Goal: Find specific fact: Find specific fact

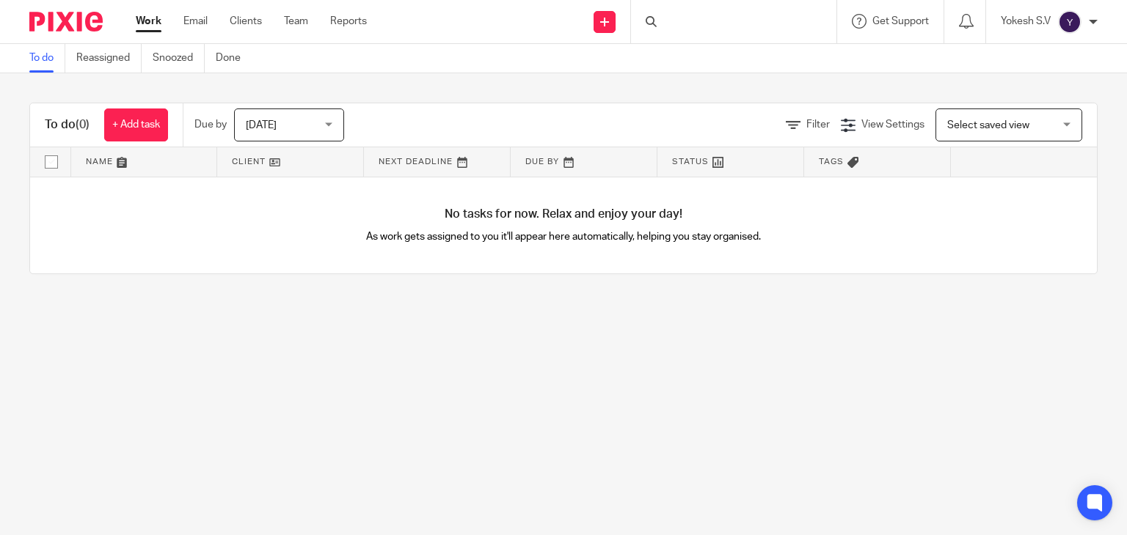
click at [684, 27] on div at bounding box center [733, 21] width 205 height 43
click at [669, 21] on div at bounding box center [733, 21] width 205 height 43
click at [669, 21] on input "Search" at bounding box center [726, 24] width 132 height 13
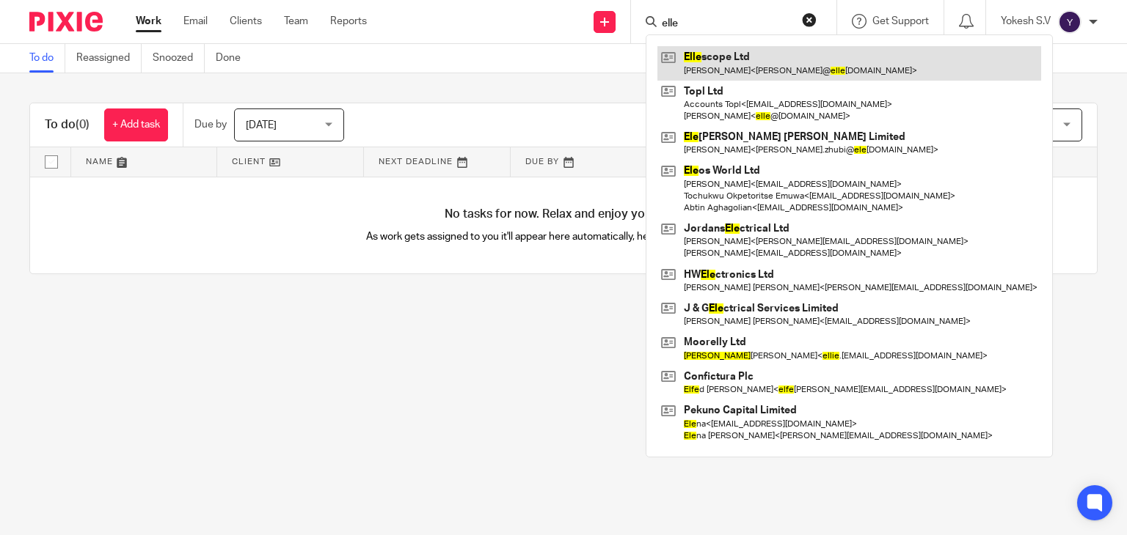
type input "elle"
click at [725, 48] on link at bounding box center [849, 63] width 384 height 34
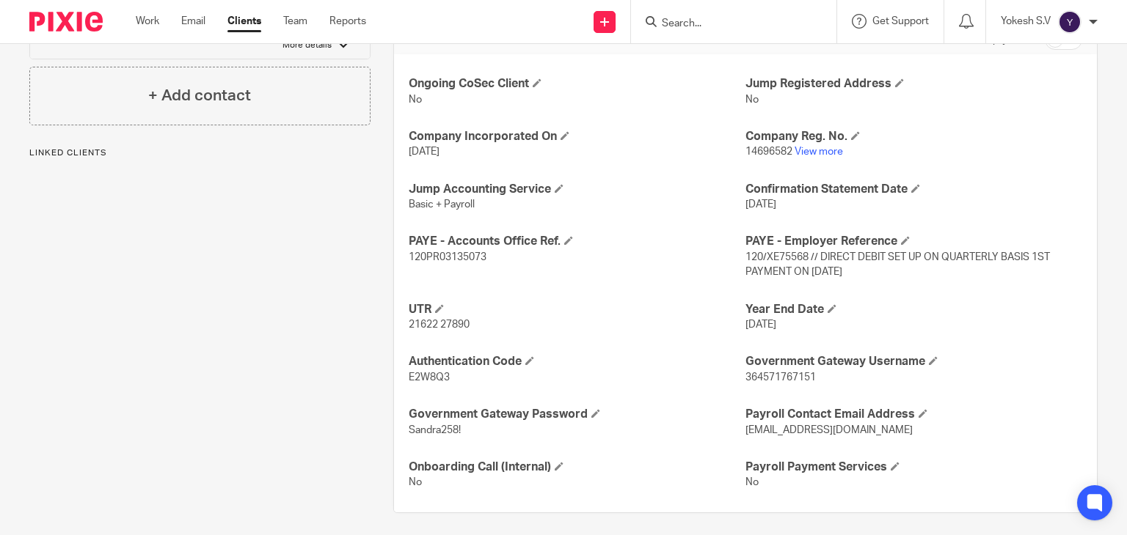
scroll to position [515, 0]
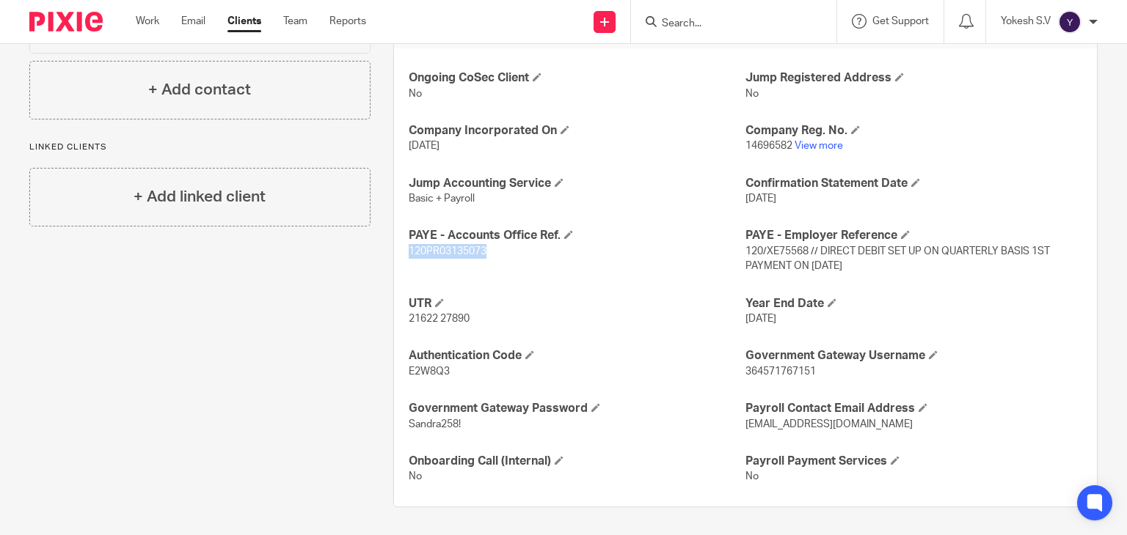
drag, startPoint x: 489, startPoint y: 246, endPoint x: 405, endPoint y: 247, distance: 84.4
click at [409, 247] on p "120PR03135073" at bounding box center [577, 251] width 337 height 15
click at [554, 308] on h4 "UTR" at bounding box center [577, 303] width 337 height 15
click at [745, 248] on span "120/XE75568 // DIRECT DEBIT SET UP ON QUARTERLY BASIS 1ST PAYMENT ON [DATE]" at bounding box center [897, 258] width 304 height 25
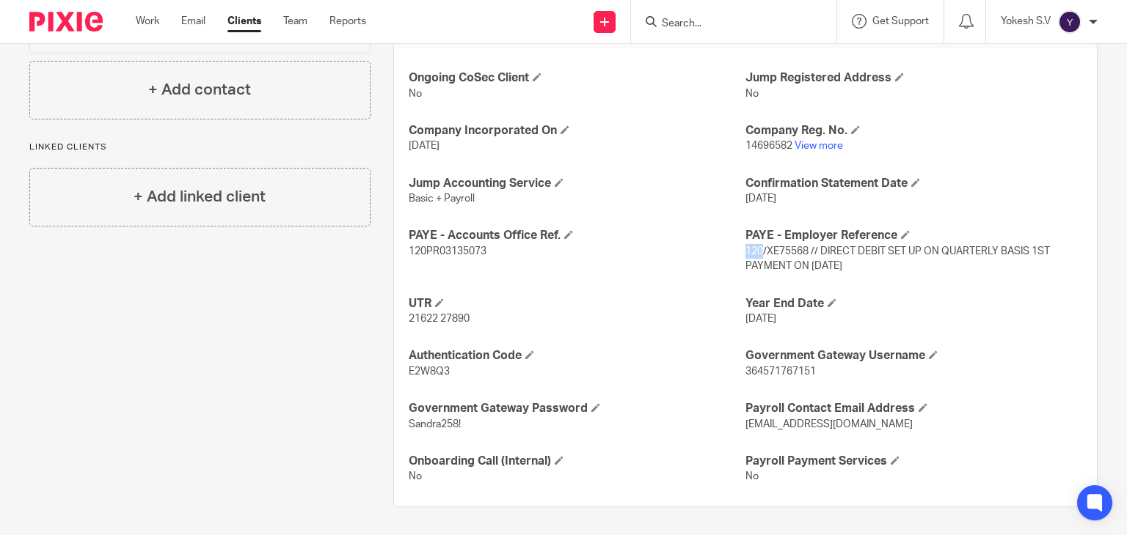
copy span "120"
click at [775, 250] on span "120/XE75568 // DIRECT DEBIT SET UP ON QUARTERLY BASIS 1ST PAYMENT ON [DATE]" at bounding box center [897, 258] width 304 height 25
copy span "XE75568"
click at [464, 256] on p "120PR03135073" at bounding box center [577, 251] width 337 height 15
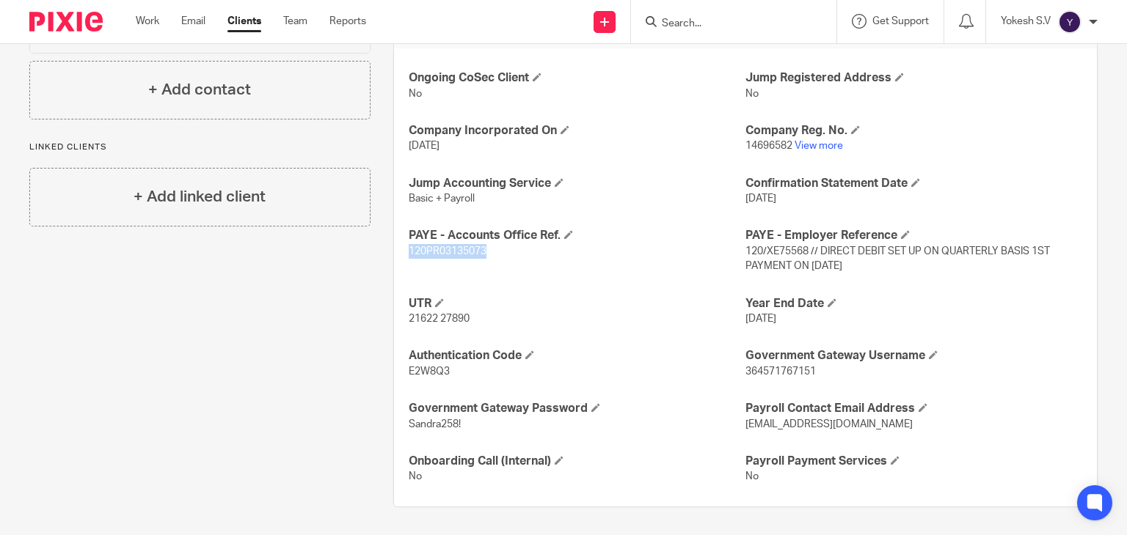
click at [464, 256] on p "120PR03135073" at bounding box center [577, 251] width 337 height 15
copy span "120PR03135073"
